Goal: Entertainment & Leisure: Browse casually

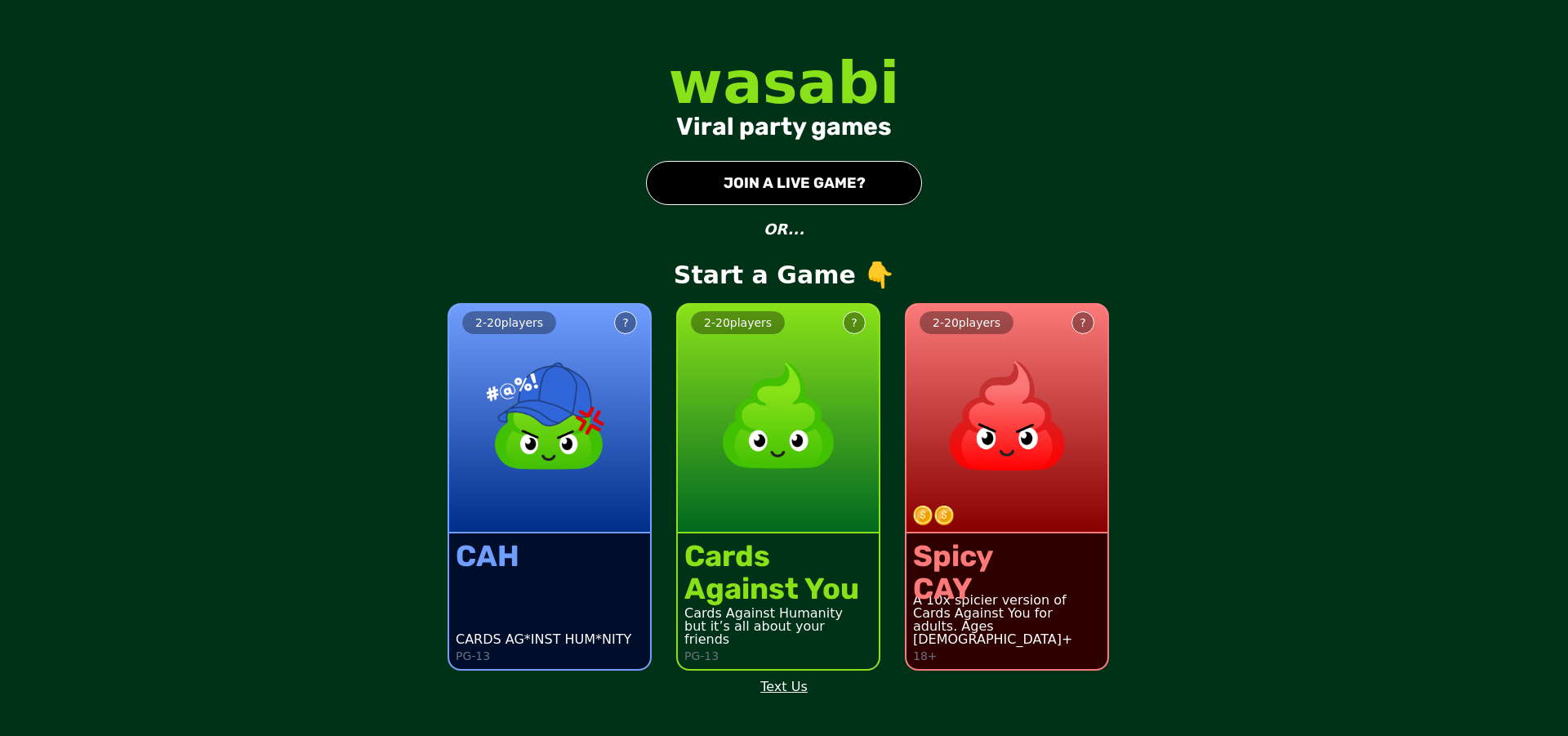
click at [844, 190] on button "● JOIN A LIVE GAME?" at bounding box center [784, 183] width 276 height 44
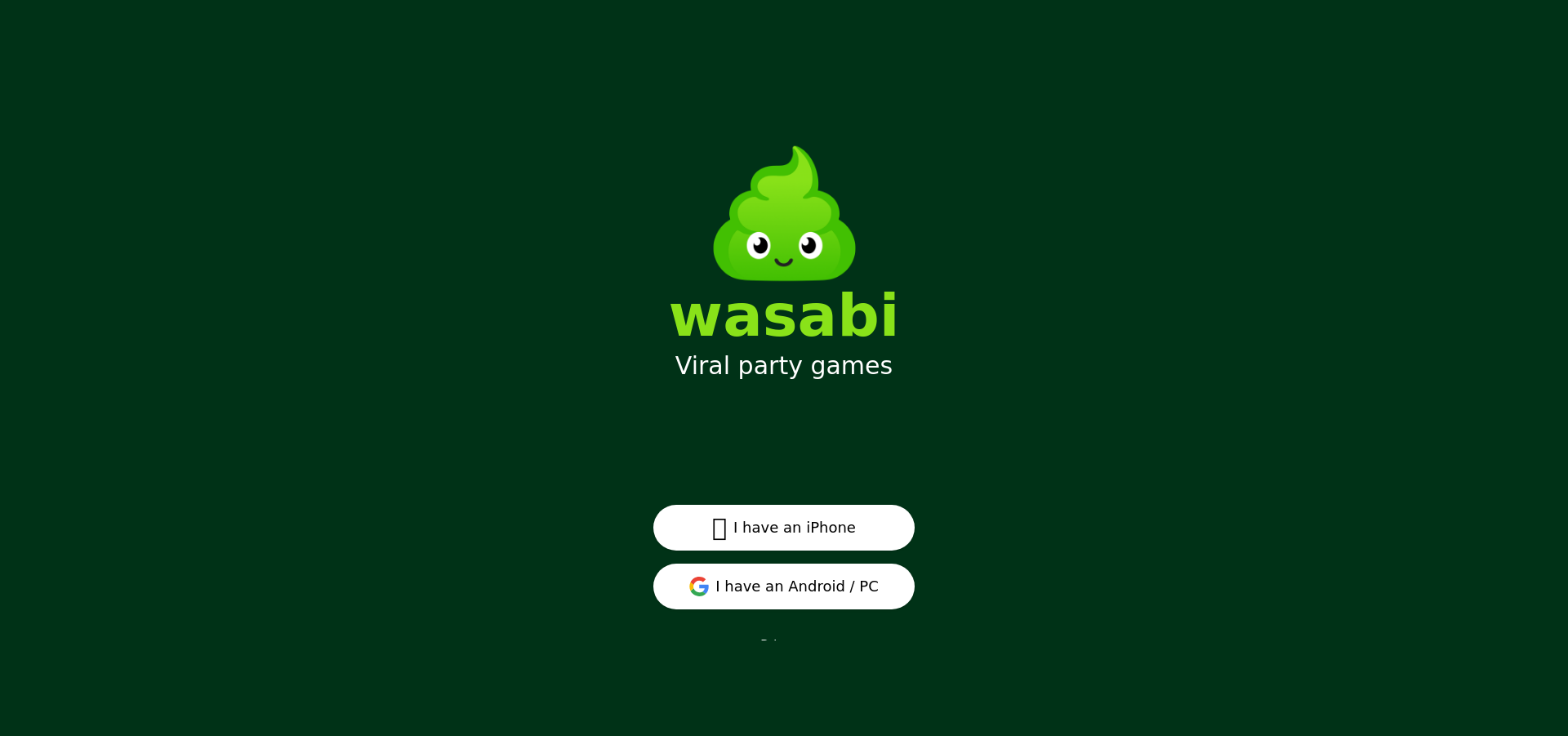
click at [743, 591] on button "I have an Android / PC" at bounding box center [784, 587] width 261 height 46
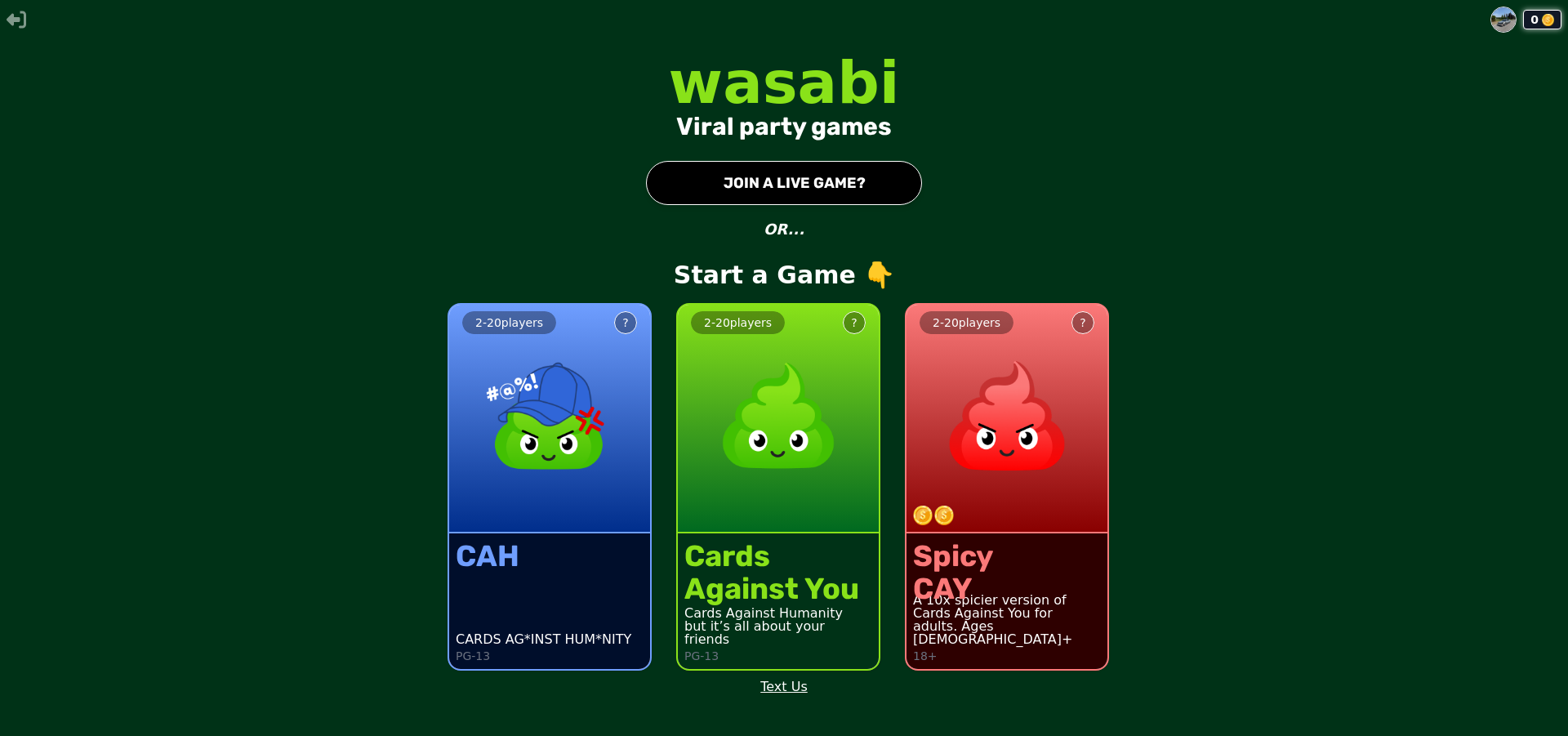
click at [1543, 25] on img at bounding box center [1547, 19] width 12 height 12
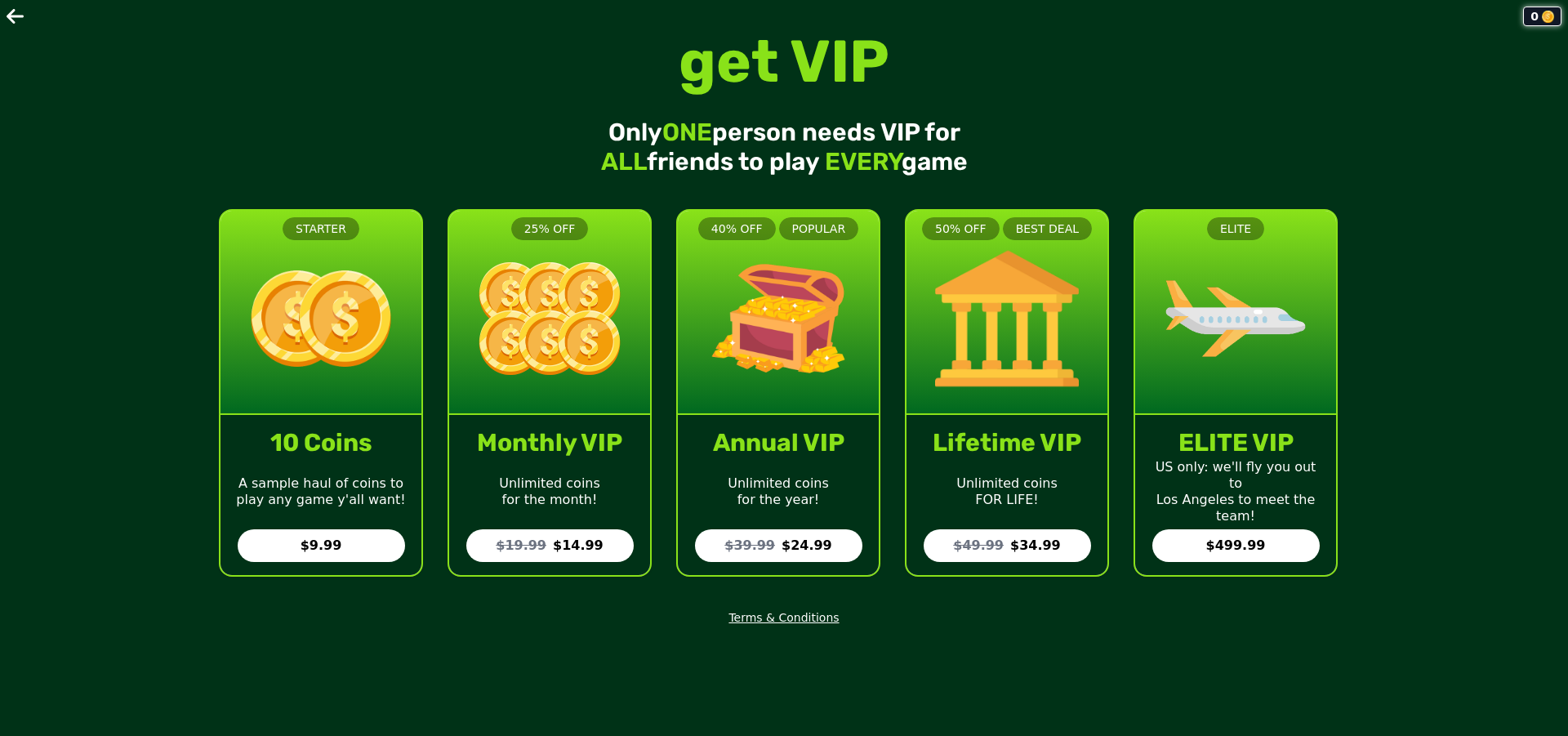
click at [12, 21] on icon at bounding box center [15, 16] width 17 height 15
